Goal: Register for event/course: Register for event/course

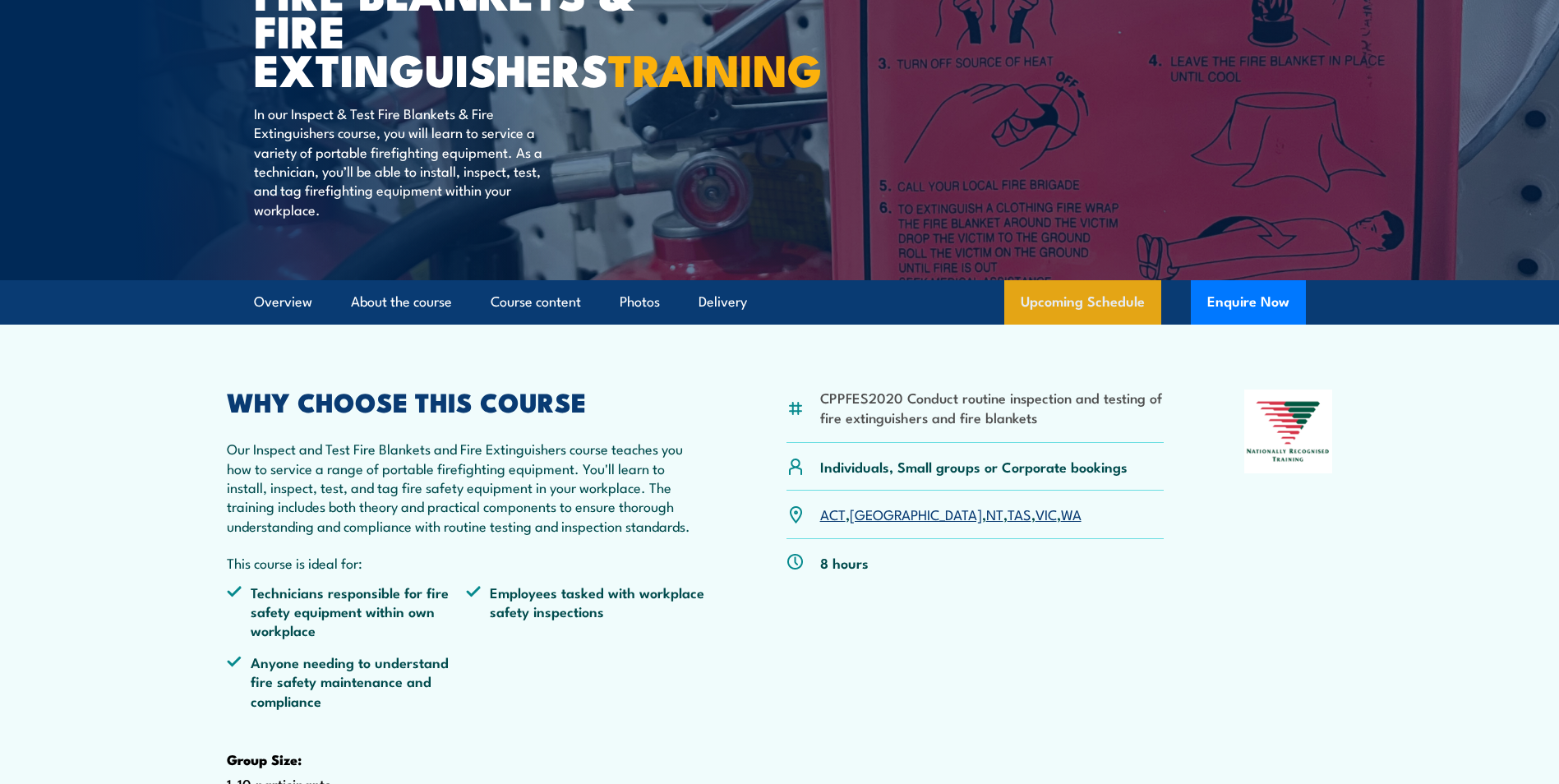
click at [1081, 325] on link "Upcoming Schedule" at bounding box center [1083, 302] width 157 height 45
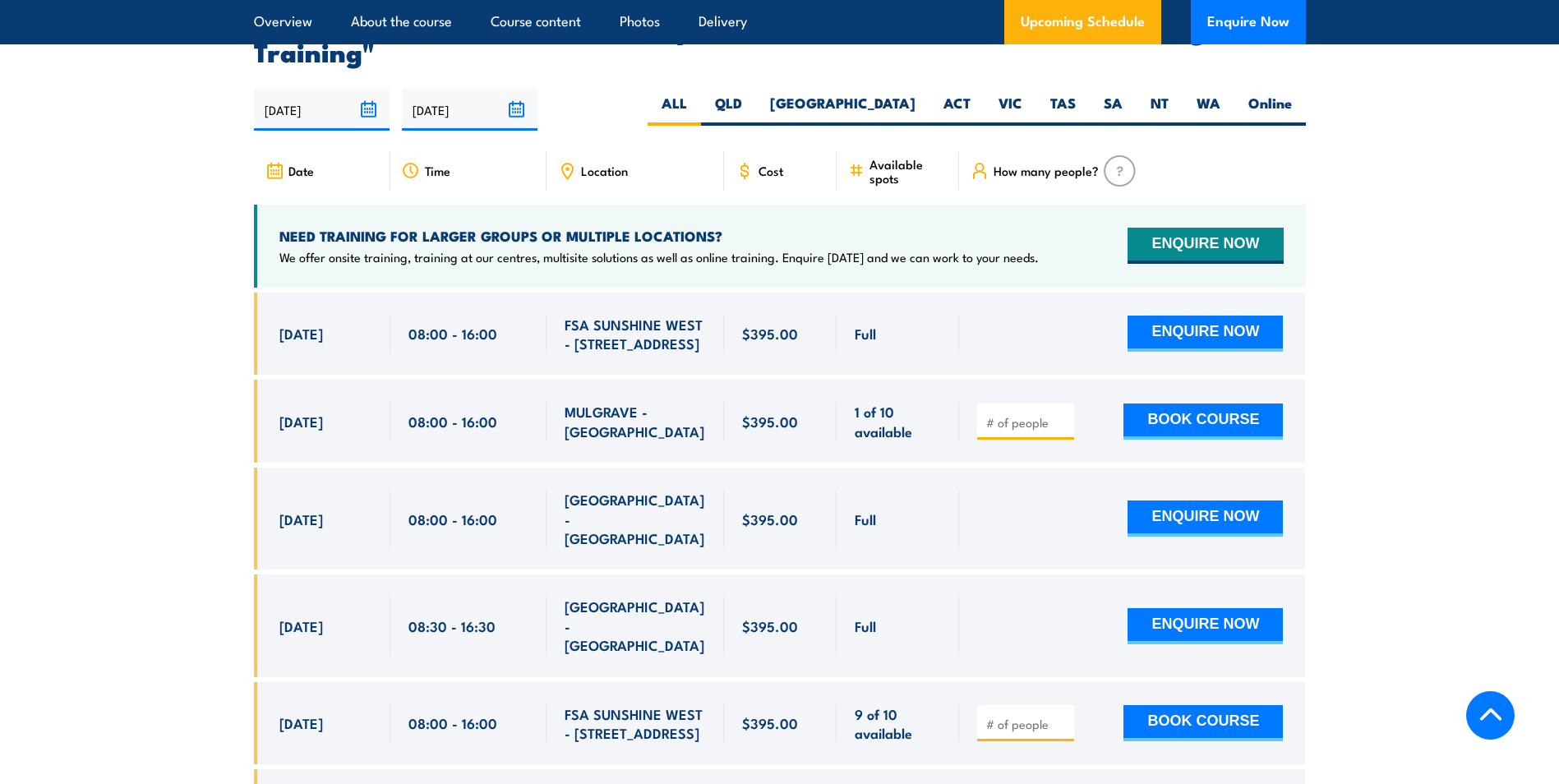
scroll to position [3051, 0]
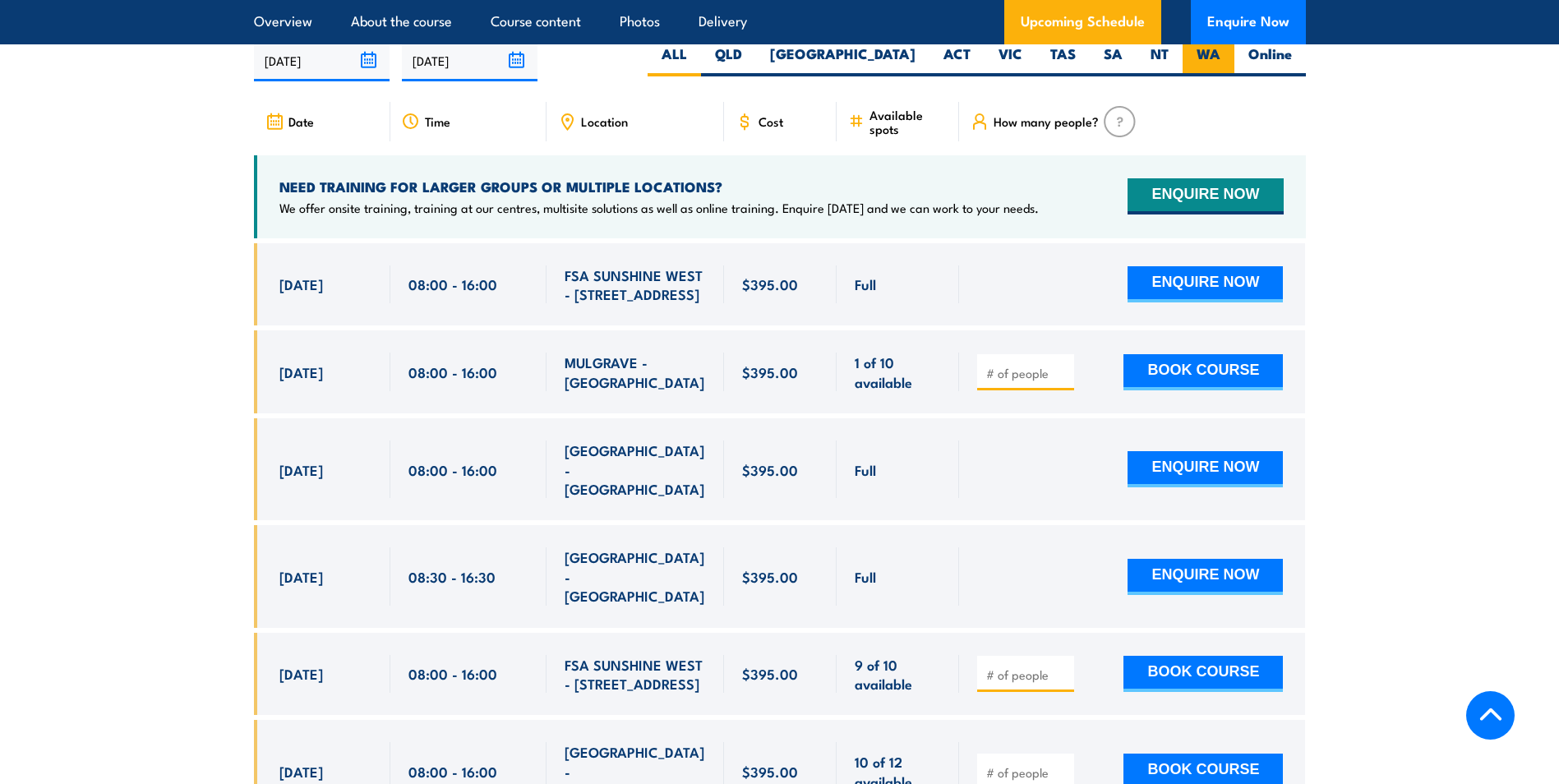
click at [1198, 77] on label "WA" at bounding box center [1208, 60] width 51 height 32
click at [1221, 55] on input "WA" at bounding box center [1225, 49] width 11 height 11
radio input "true"
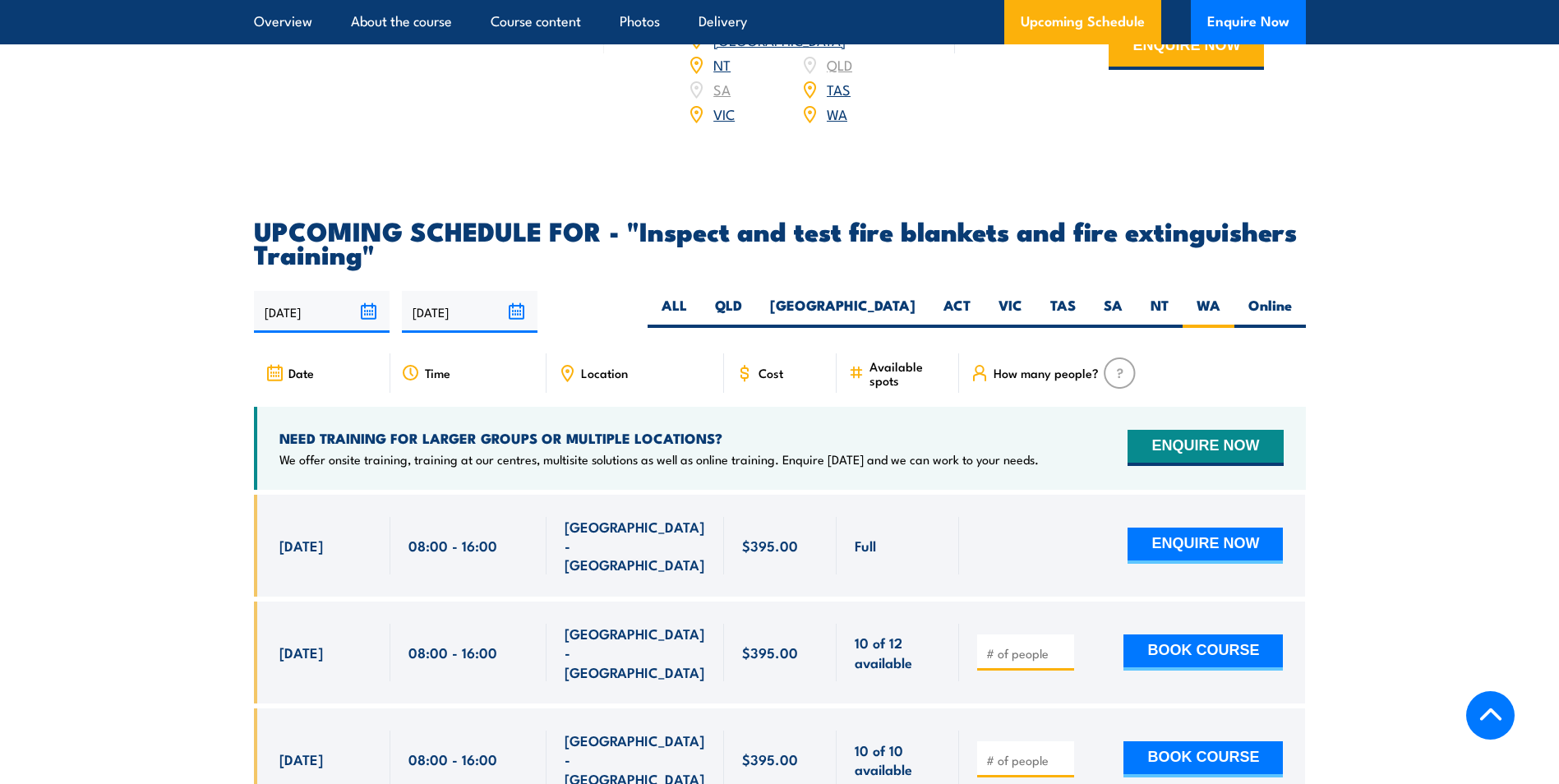
scroll to position [2722, 0]
